Goal: Navigation & Orientation: Find specific page/section

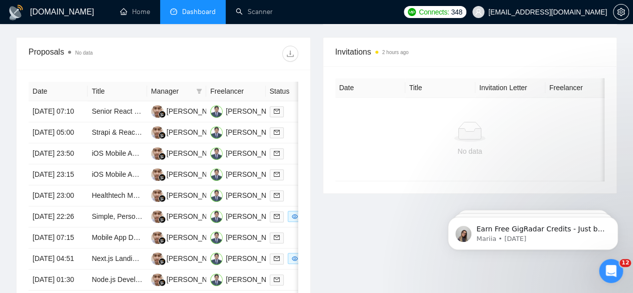
scroll to position [372, 0]
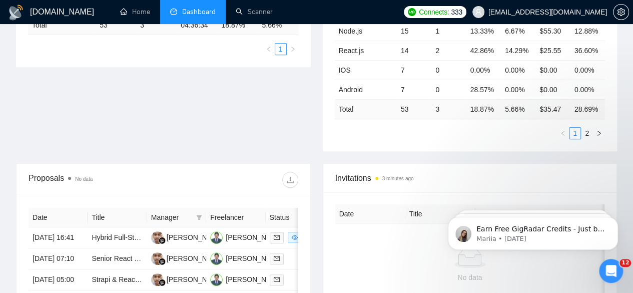
scroll to position [287, 0]
